Goal: Task Accomplishment & Management: Complete application form

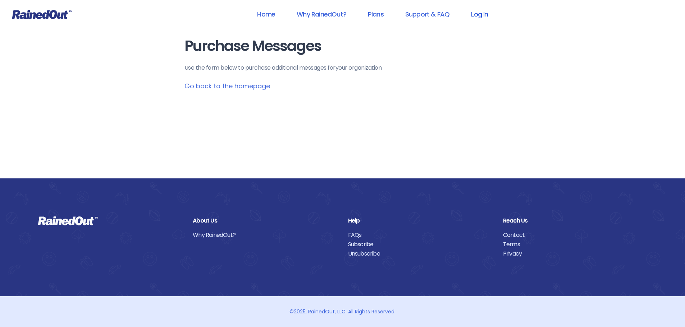
click at [477, 17] on link "Log In" at bounding box center [480, 14] width 36 height 16
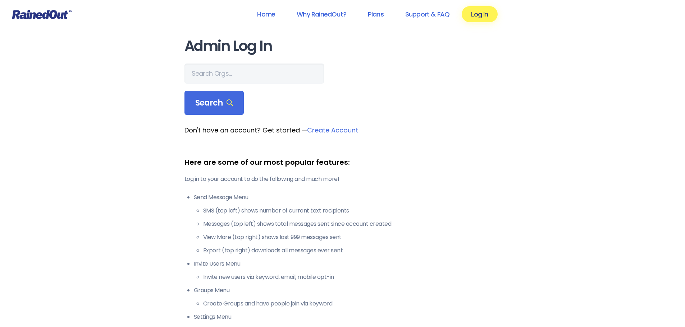
click at [248, 53] on h1 "Admin Log In" at bounding box center [342, 46] width 316 height 16
click at [245, 68] on input "text" at bounding box center [253, 74] width 139 height 20
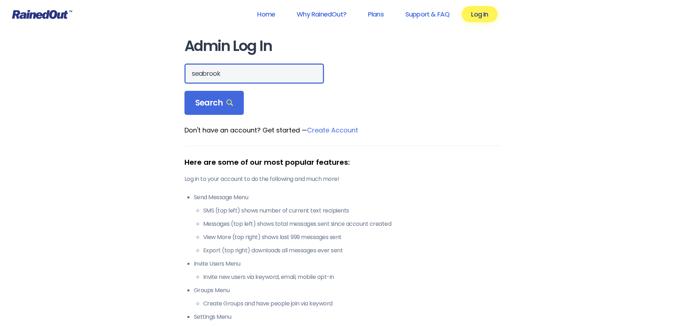
type input "seabrook"
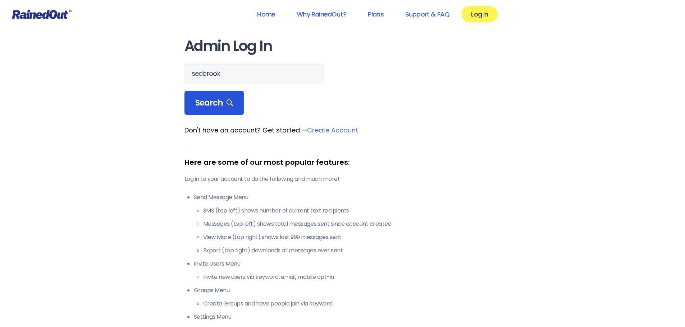
click at [219, 100] on span "Search" at bounding box center [214, 103] width 38 height 10
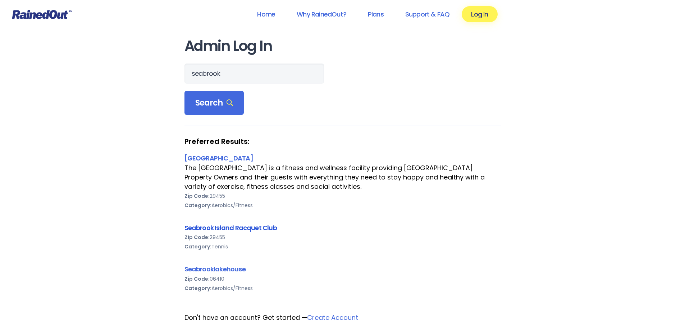
click at [226, 225] on link "Seabrook Island Racquet Club" at bounding box center [230, 228] width 92 height 9
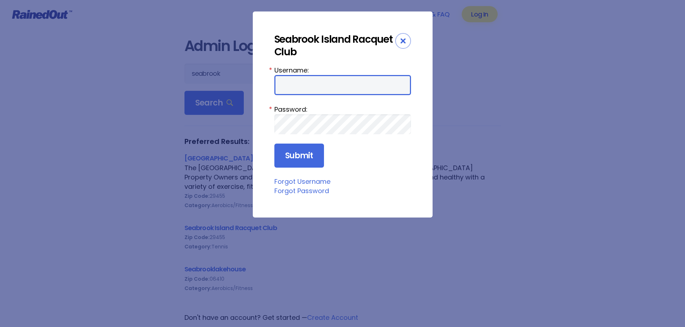
click at [322, 80] on input "Username:" at bounding box center [342, 85] width 137 height 20
type input "racquetclub"
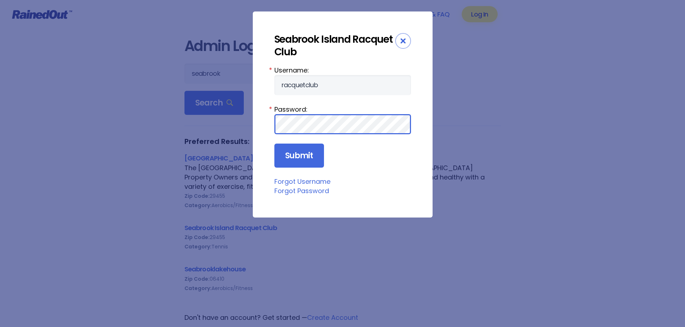
click at [274, 144] on input "Submit" at bounding box center [299, 156] width 50 height 24
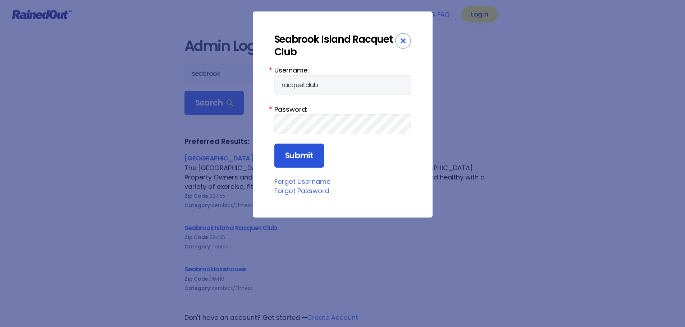
click at [298, 160] on input "Submit" at bounding box center [299, 156] width 50 height 24
